Goal: Task Accomplishment & Management: Manage account settings

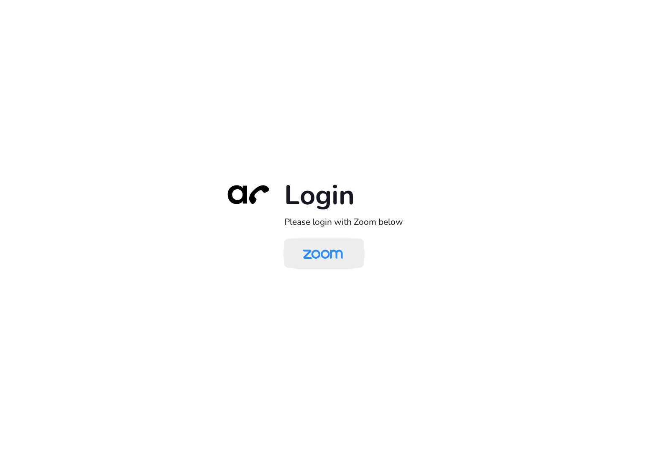
click at [346, 254] on img at bounding box center [323, 253] width 58 height 27
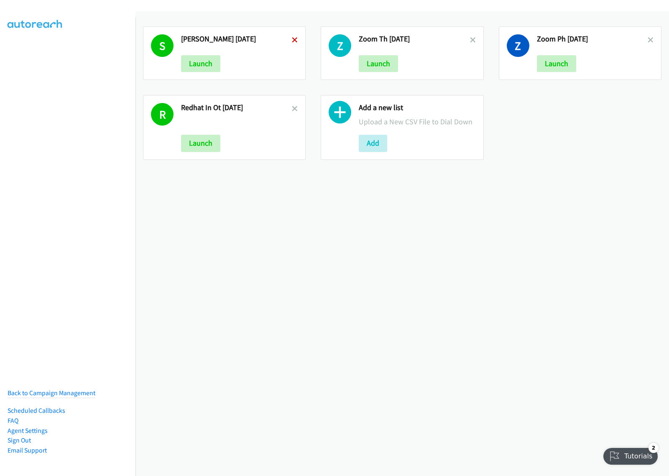
click at [292, 40] on icon at bounding box center [295, 41] width 6 height 6
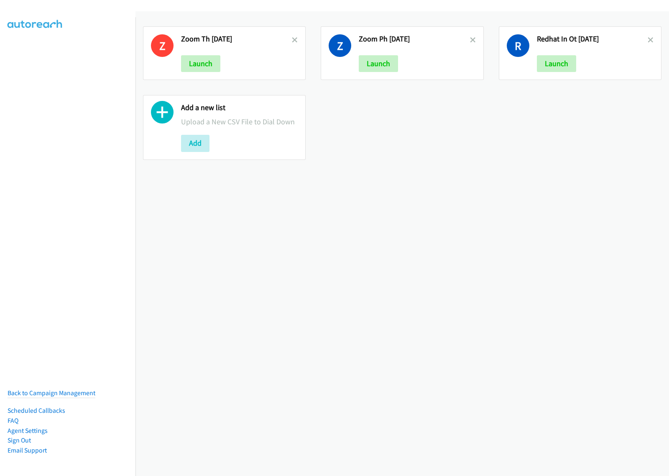
click at [292, 40] on icon at bounding box center [295, 41] width 6 height 6
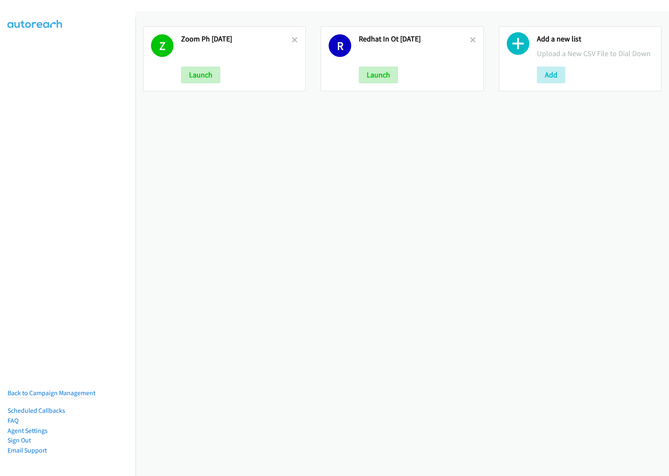
click at [292, 40] on icon at bounding box center [295, 41] width 6 height 6
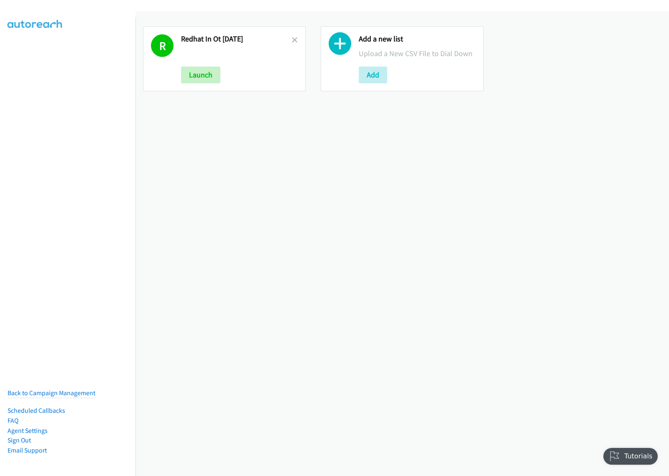
click at [292, 40] on icon at bounding box center [295, 41] width 6 height 6
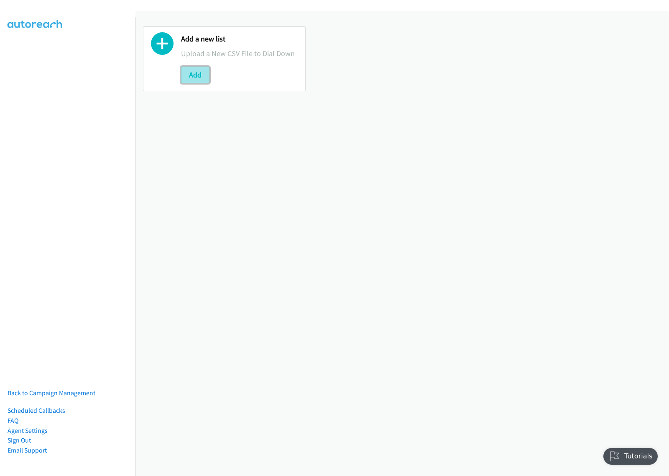
click at [193, 72] on button "Add" at bounding box center [195, 75] width 28 height 17
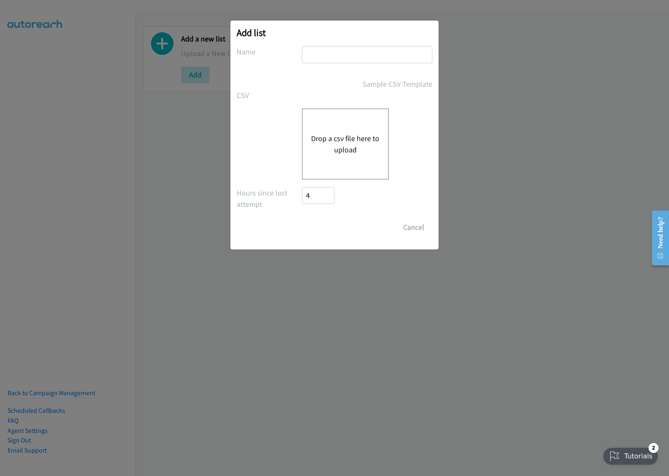
click at [371, 61] on input "text" at bounding box center [367, 54] width 131 height 17
type input "[PERSON_NAME] [DATE]"
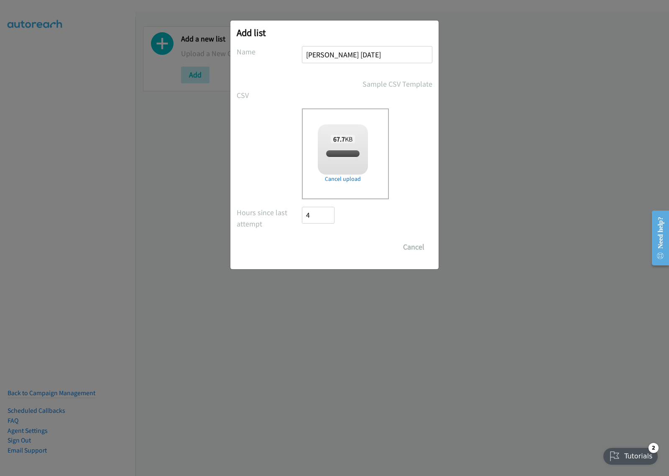
checkbox input "true"
click at [336, 248] on input "Save List" at bounding box center [324, 246] width 44 height 17
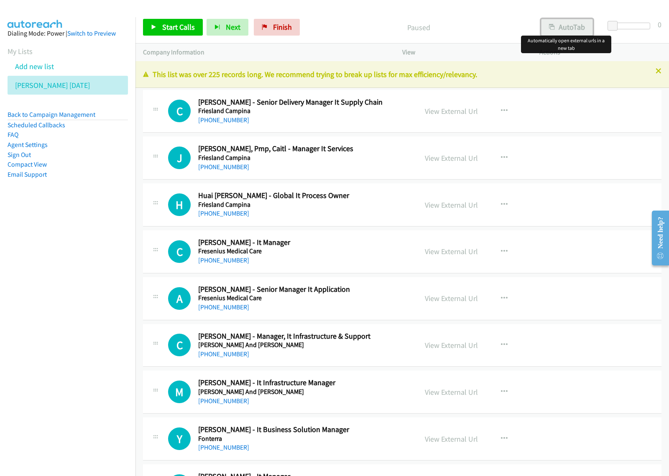
click at [572, 29] on button "AutoTab" at bounding box center [567, 27] width 52 height 17
click at [505, 160] on button "button" at bounding box center [504, 157] width 23 height 17
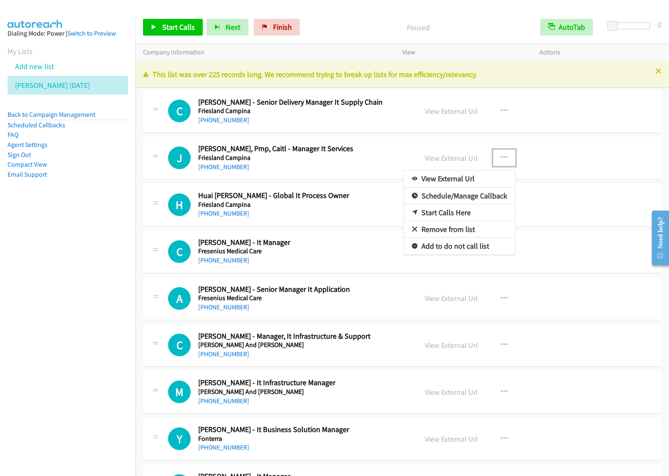
click at [466, 178] on link "View External Url" at bounding box center [459, 178] width 111 height 17
